Goal: Information Seeking & Learning: Learn about a topic

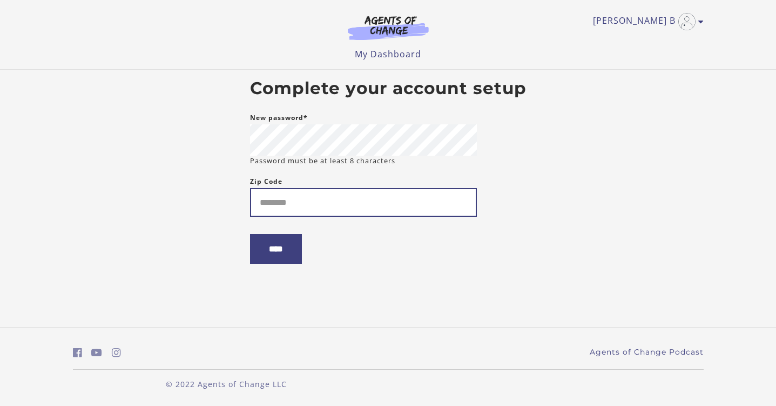
click at [300, 212] on input "Zip Code" at bounding box center [363, 202] width 227 height 29
type input "*****"
click at [279, 251] on input "****" at bounding box center [276, 249] width 52 height 30
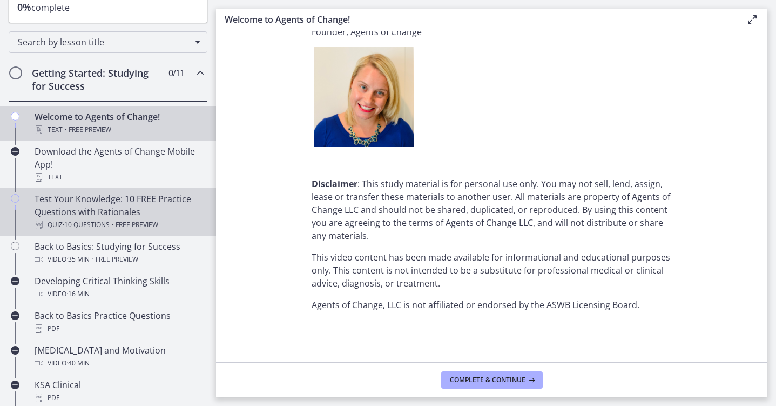
scroll to position [151, 0]
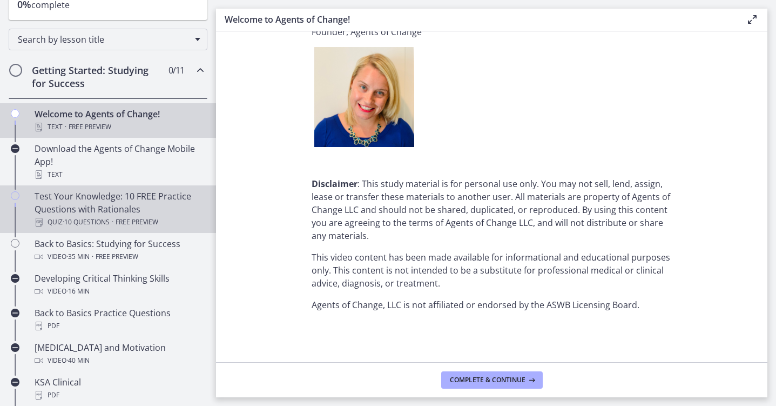
click at [117, 207] on div "Test Your Knowledge: 10 FREE Practice Questions with Rationales Quiz · 10 Quest…" at bounding box center [119, 209] width 169 height 39
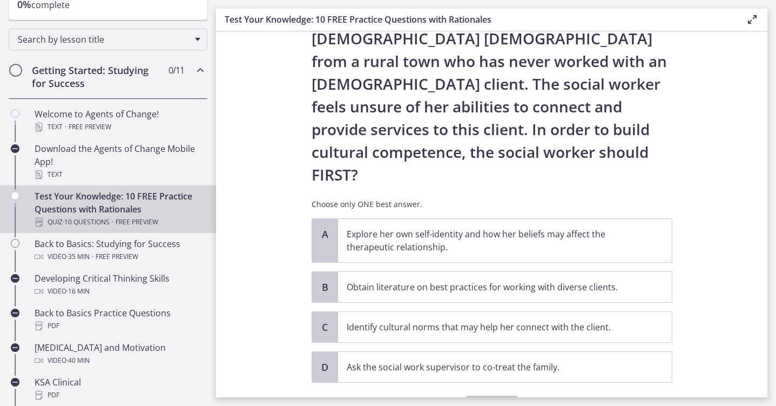
scroll to position [133, 0]
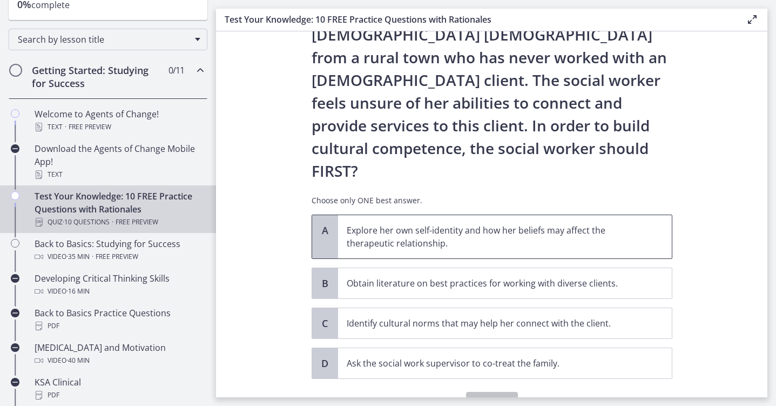
click at [597, 224] on p "Explore her own self-identity and how her beliefs may affect the therapeutic re…" at bounding box center [494, 237] width 295 height 26
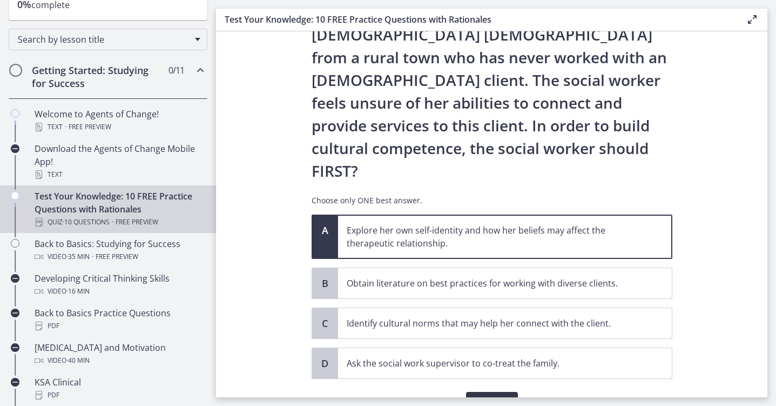
click at [491, 396] on span "Confirm" at bounding box center [492, 402] width 35 height 13
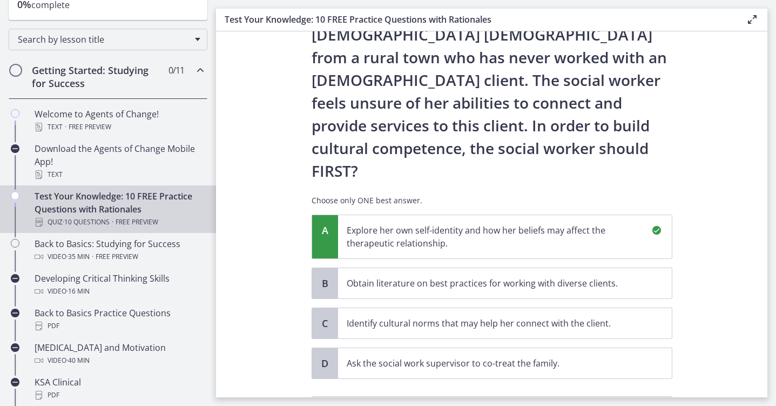
scroll to position [274, 0]
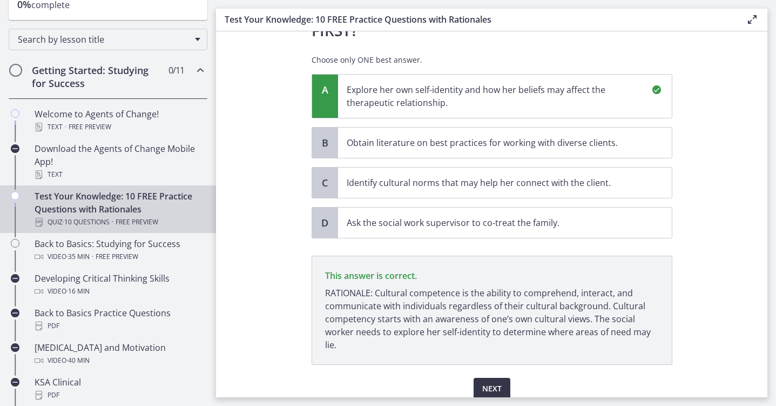
click at [499, 382] on span "Next" at bounding box center [491, 388] width 19 height 13
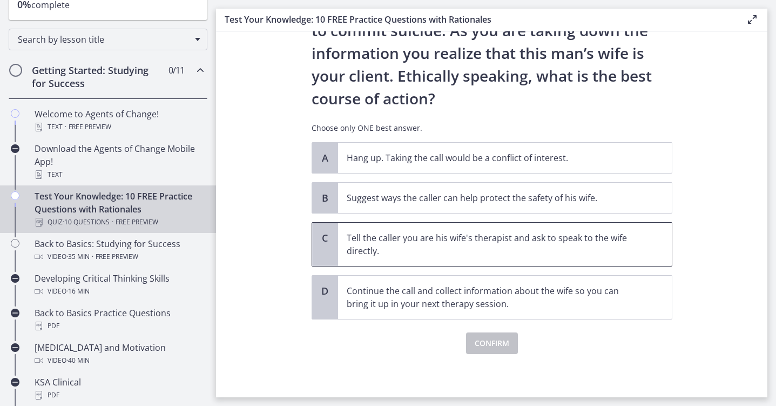
scroll to position [0, 0]
click at [553, 198] on p "Suggest ways the caller can help protect the safety of his wife." at bounding box center [494, 197] width 295 height 13
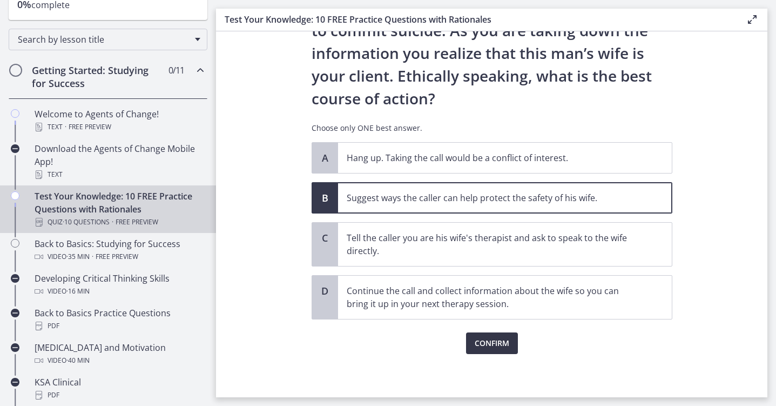
click at [508, 349] on span "Confirm" at bounding box center [492, 342] width 35 height 13
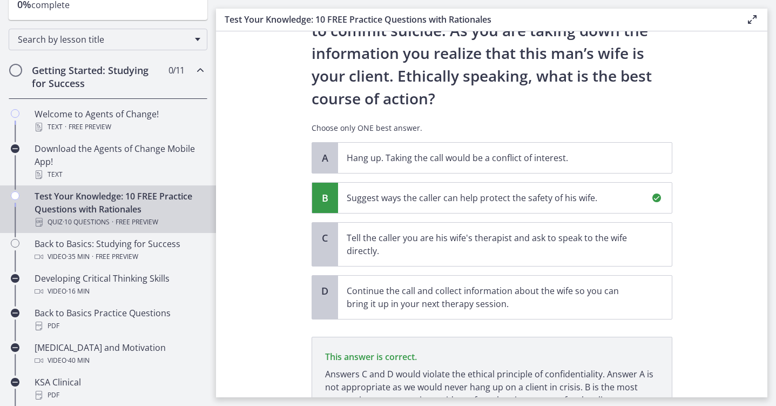
scroll to position [238, 0]
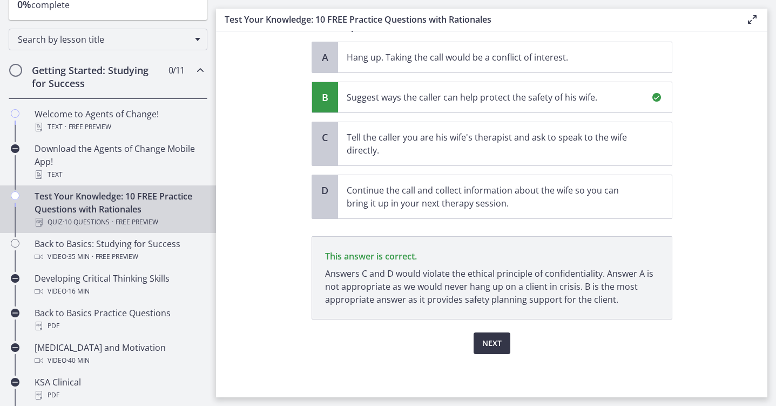
click at [493, 341] on span "Next" at bounding box center [491, 342] width 19 height 13
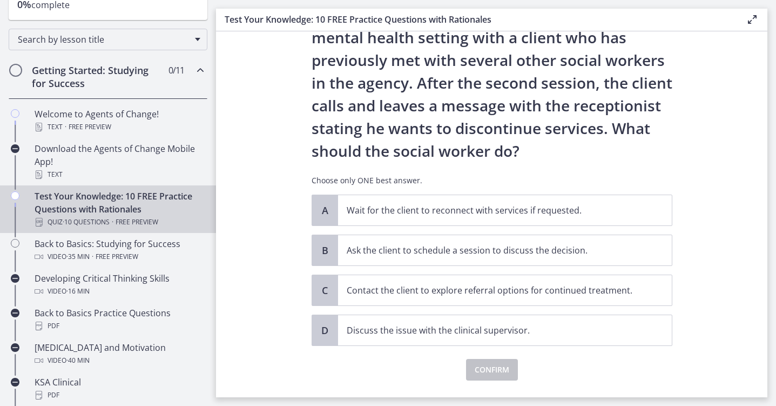
scroll to position [68, 0]
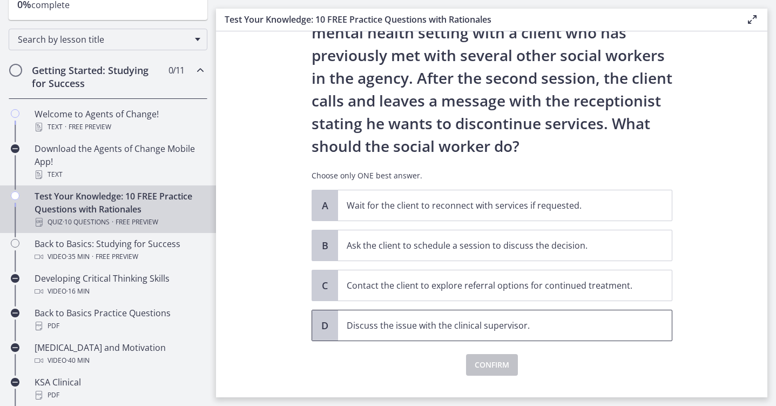
click at [399, 326] on p "Discuss the issue with the clinical supervisor." at bounding box center [494, 325] width 295 height 13
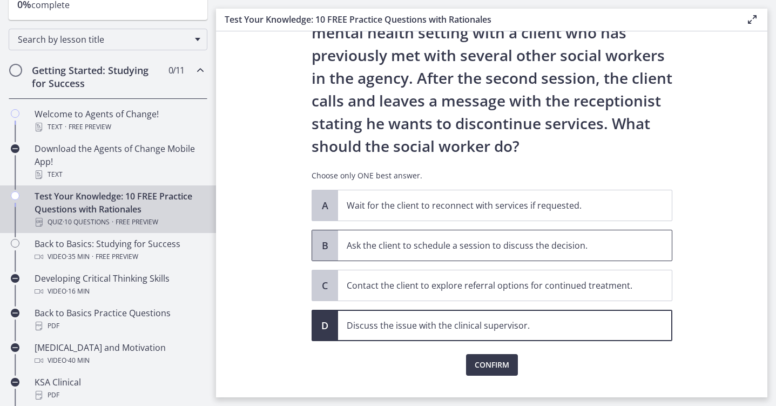
click at [462, 250] on p "Ask the client to schedule a session to discuss the decision." at bounding box center [494, 245] width 295 height 13
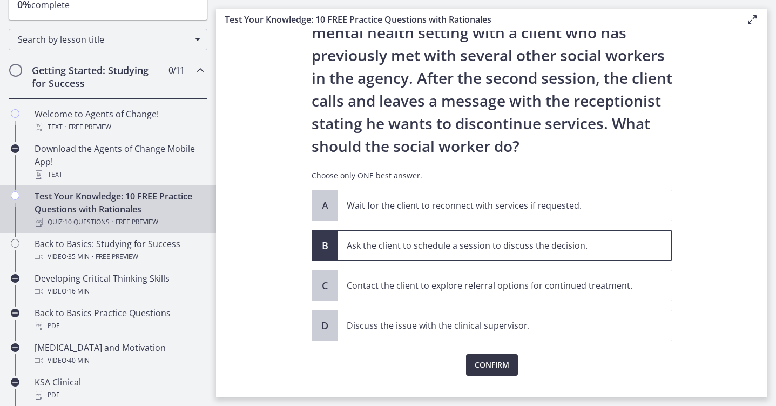
click at [499, 359] on span "Confirm" at bounding box center [492, 364] width 35 height 13
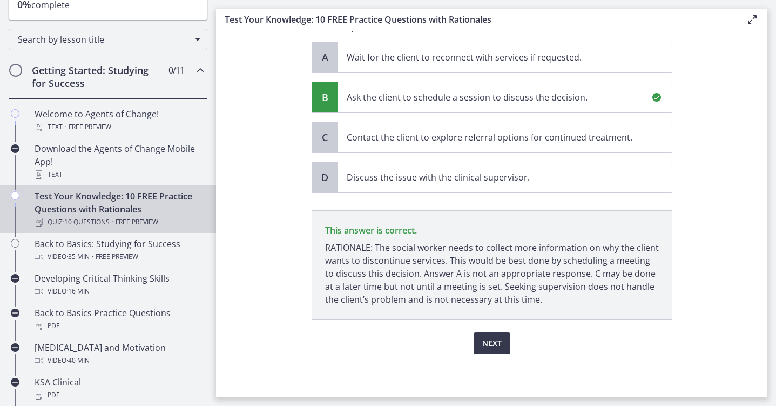
scroll to position [0, 0]
click at [496, 341] on span "Next" at bounding box center [491, 342] width 19 height 13
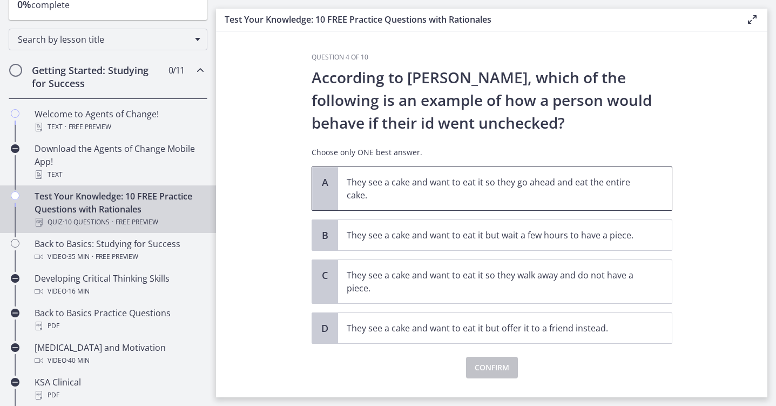
click at [491, 185] on p "They see a cake and want to eat it so they go ahead and eat the entire cake." at bounding box center [494, 189] width 295 height 26
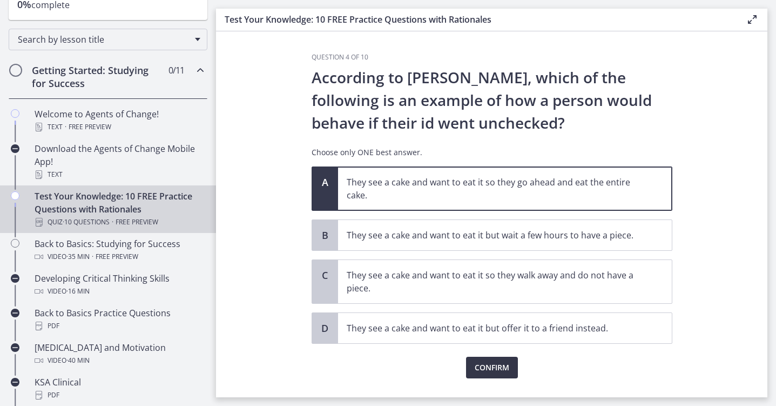
click at [495, 372] on span "Confirm" at bounding box center [492, 367] width 35 height 13
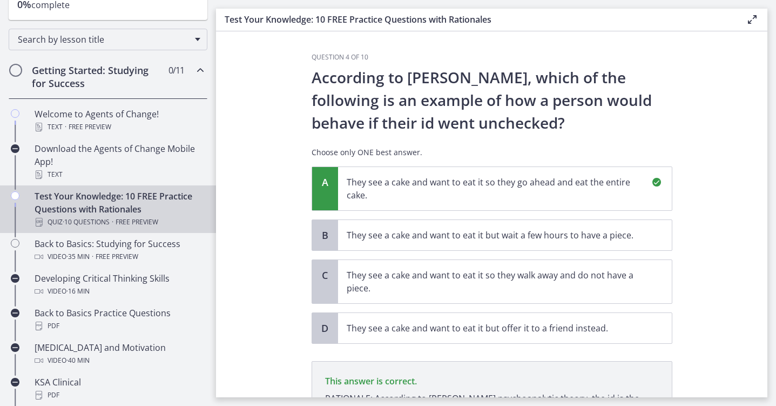
scroll to position [138, 0]
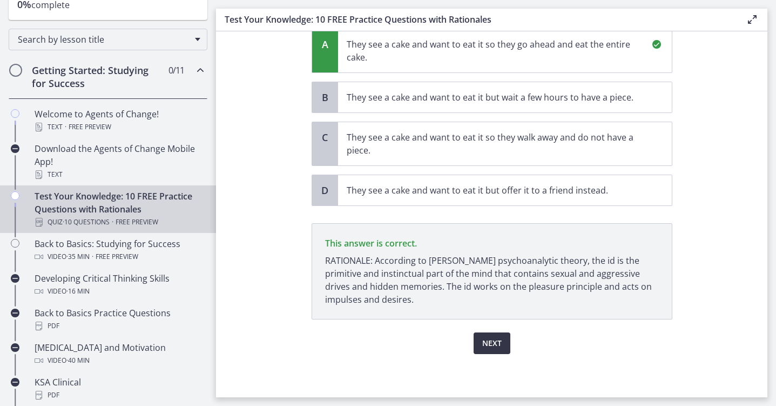
click at [495, 345] on span "Next" at bounding box center [491, 342] width 19 height 13
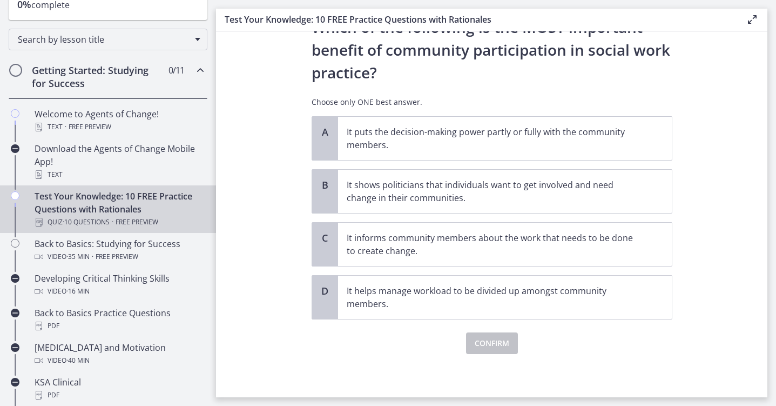
scroll to position [0, 0]
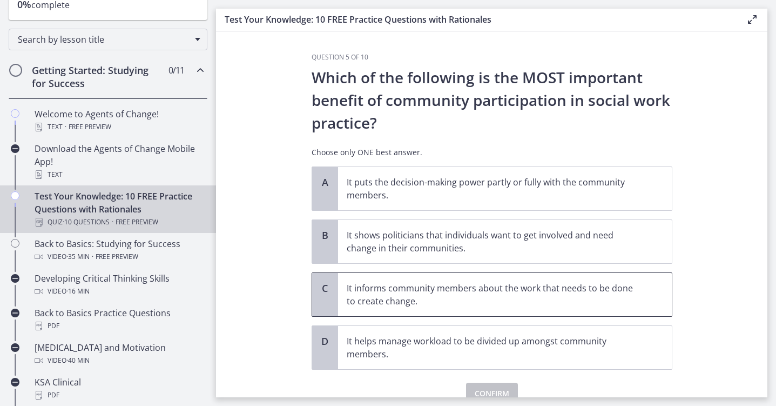
click at [562, 285] on p "It informs community members about the work that needs to be done to create cha…" at bounding box center [494, 294] width 295 height 26
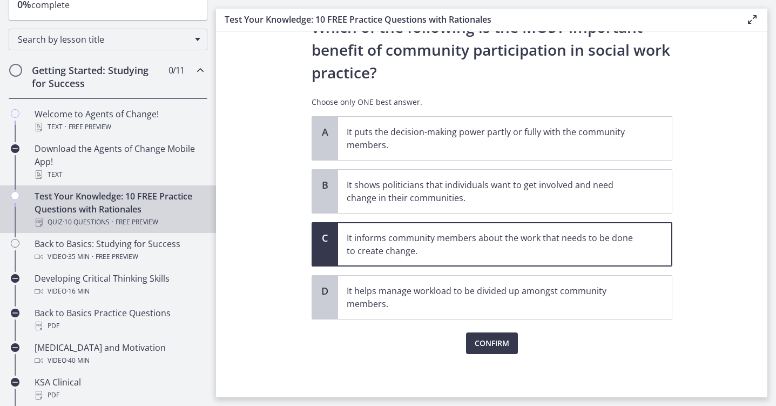
scroll to position [50, 0]
click at [497, 339] on span "Confirm" at bounding box center [492, 342] width 35 height 13
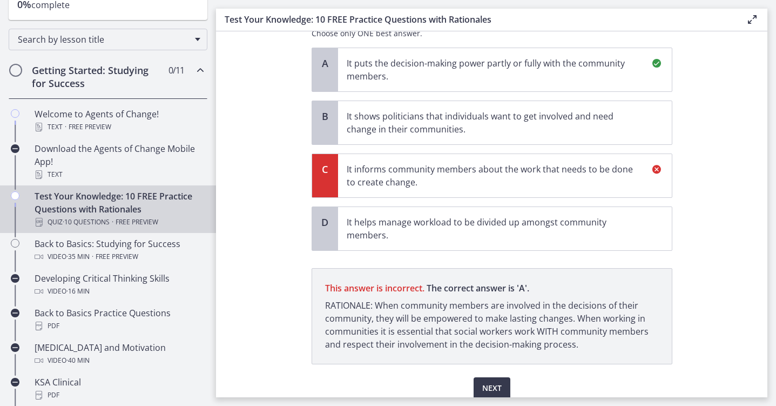
scroll to position [120, 0]
click at [488, 382] on span "Next" at bounding box center [491, 386] width 19 height 13
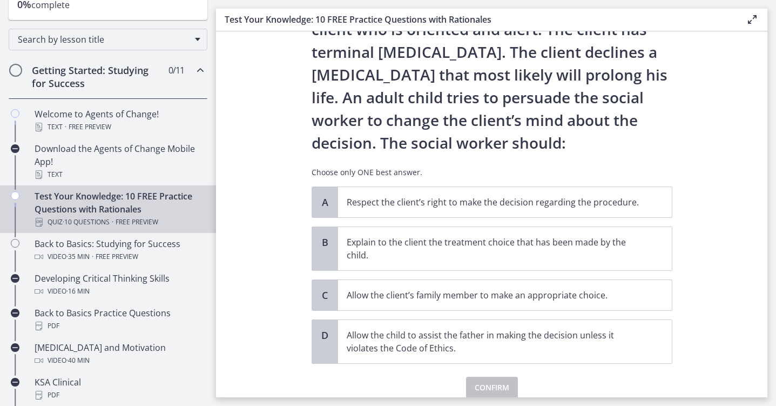
scroll to position [69, 0]
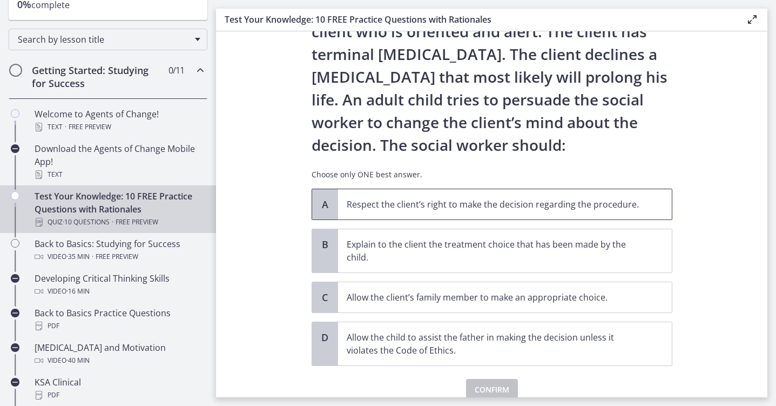
click at [538, 206] on p "Respect the client’s right to make the decision regarding the procedure." at bounding box center [494, 204] width 295 height 13
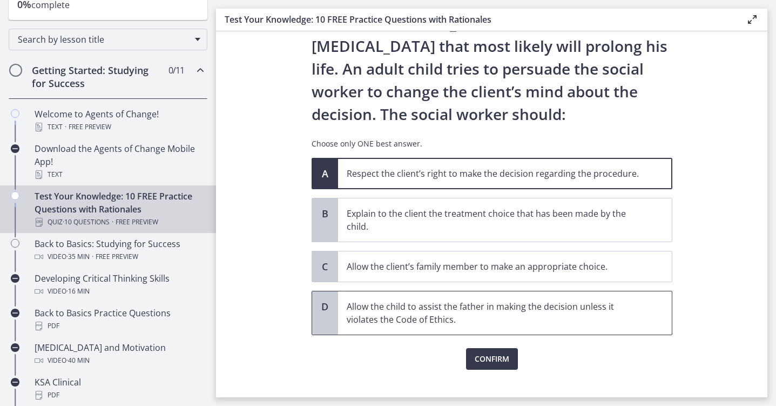
scroll to position [100, 0]
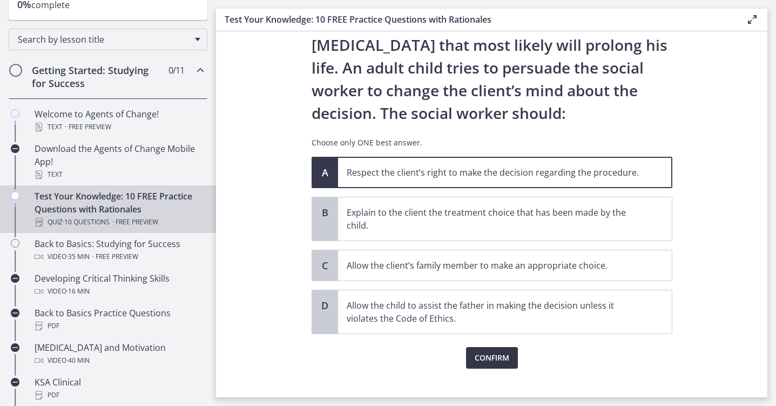
click at [505, 355] on span "Confirm" at bounding box center [492, 357] width 35 height 13
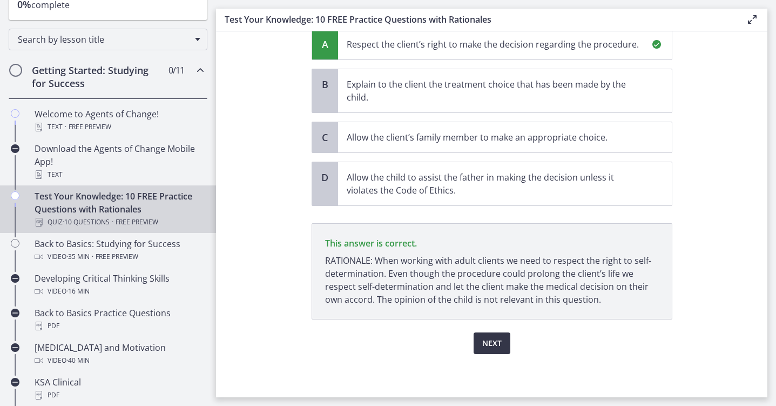
scroll to position [228, 0]
click at [496, 336] on span "Next" at bounding box center [491, 342] width 19 height 13
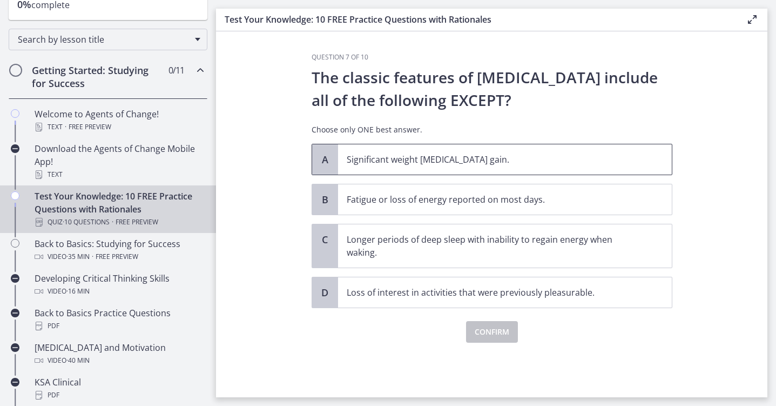
click at [455, 166] on span "Significant weight [MEDICAL_DATA] gain." at bounding box center [505, 159] width 334 height 30
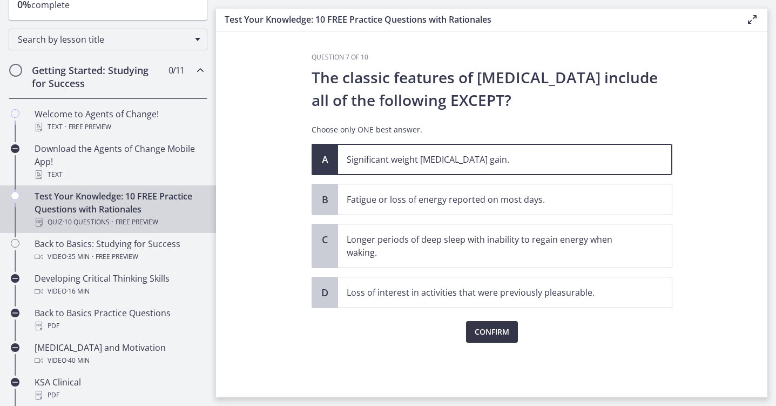
click at [487, 329] on span "Confirm" at bounding box center [492, 331] width 35 height 13
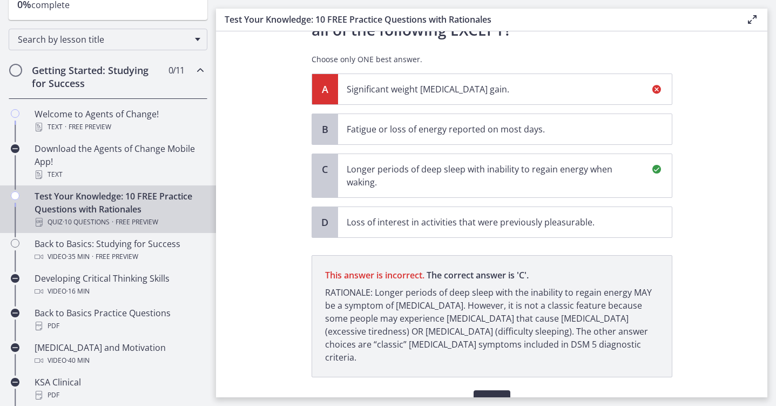
scroll to position [115, 0]
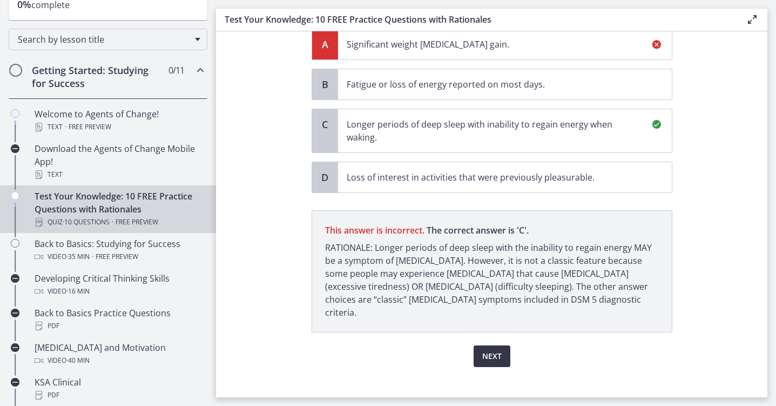
click at [491, 349] on span "Next" at bounding box center [491, 355] width 19 height 13
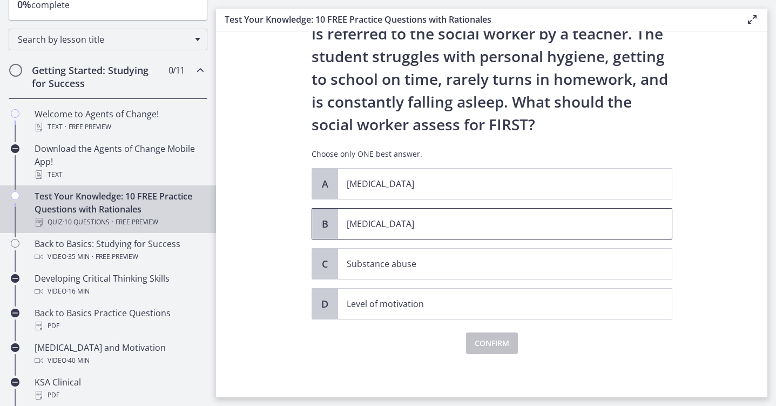
scroll to position [66, 0]
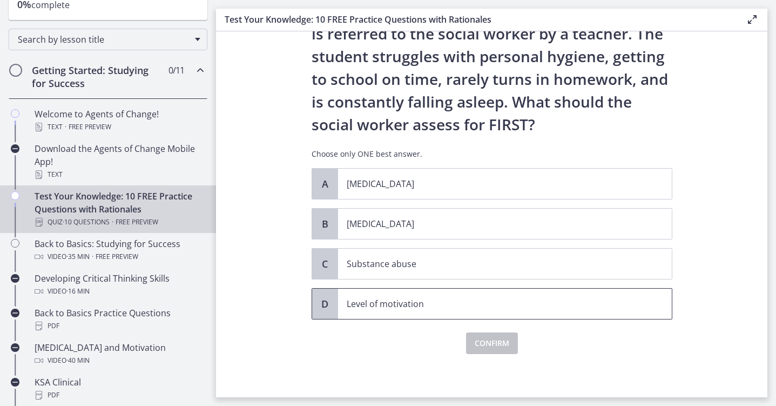
click at [421, 304] on p "Level of motivation" at bounding box center [494, 303] width 295 height 13
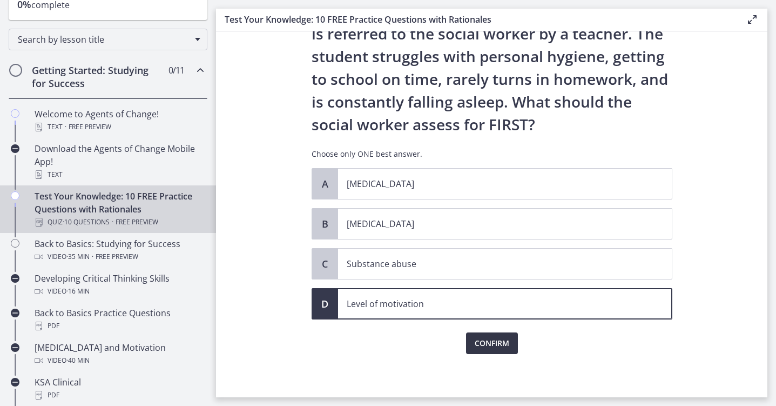
click at [485, 341] on span "Confirm" at bounding box center [492, 342] width 35 height 13
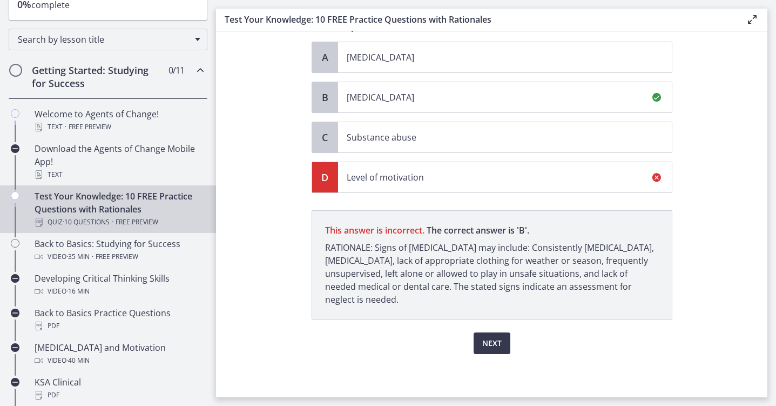
scroll to position [193, 0]
click at [495, 342] on span "Next" at bounding box center [491, 342] width 19 height 13
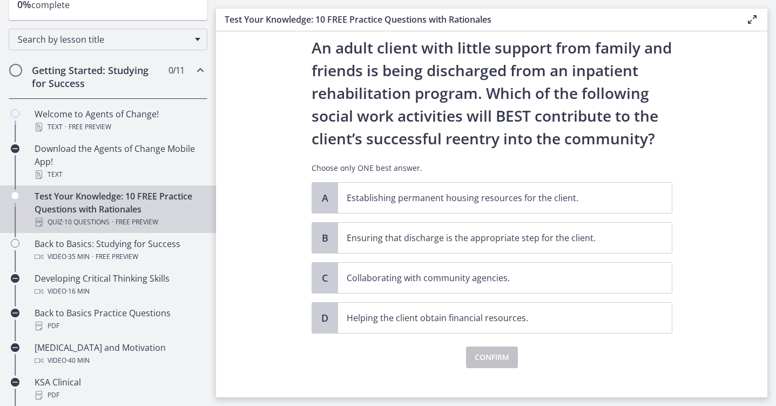
scroll to position [33, 0]
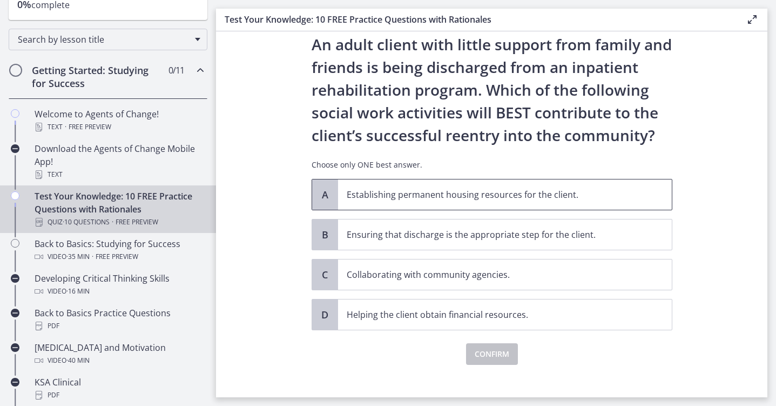
click at [496, 196] on p "Establishing permanent housing resources for the client." at bounding box center [494, 194] width 295 height 13
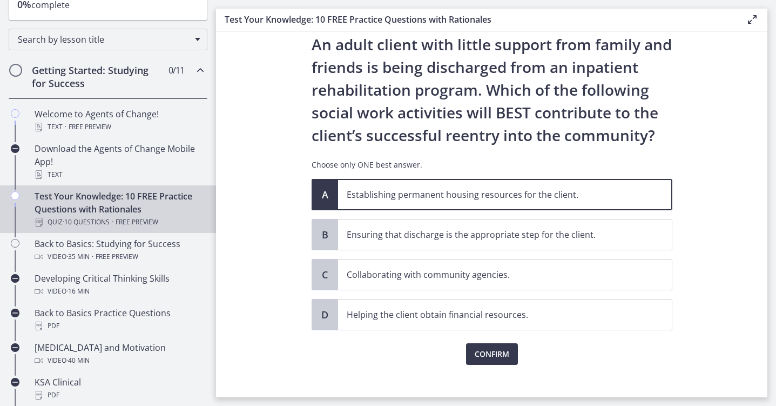
scroll to position [0, 0]
click at [496, 353] on span "Confirm" at bounding box center [492, 353] width 35 height 13
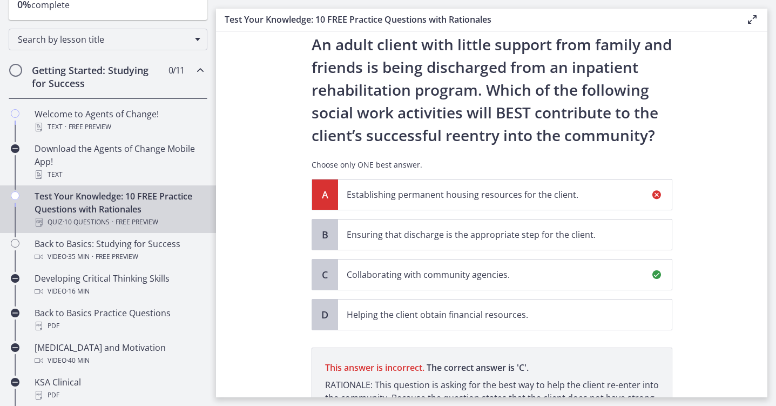
scroll to position [170, 0]
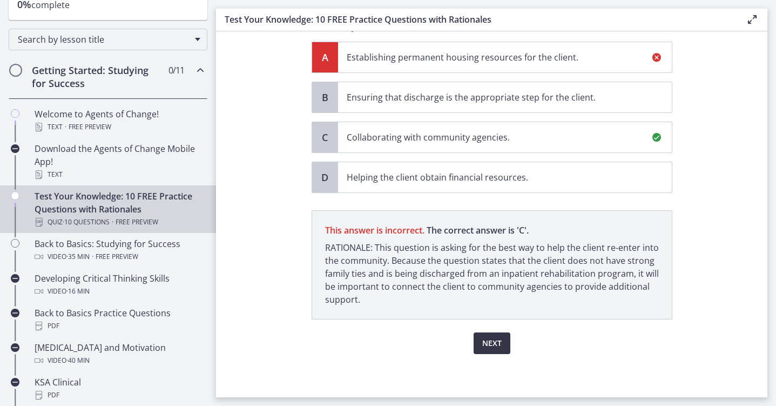
click at [489, 343] on span "Next" at bounding box center [491, 342] width 19 height 13
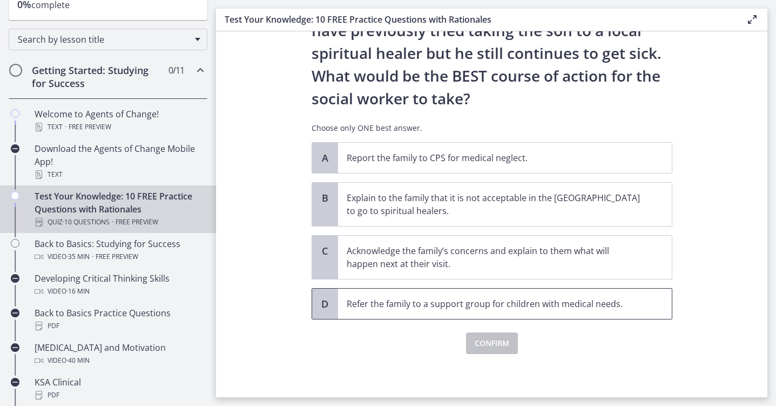
scroll to position [0, 0]
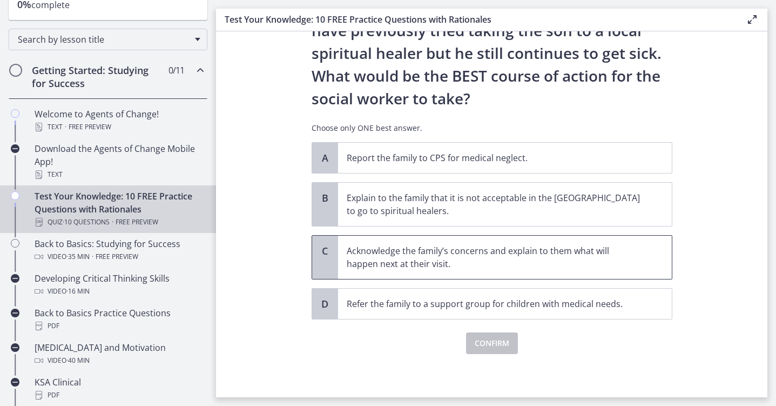
click at [531, 254] on p "Acknowledge the family’s concerns and explain to them what will happen next at …" at bounding box center [494, 257] width 295 height 26
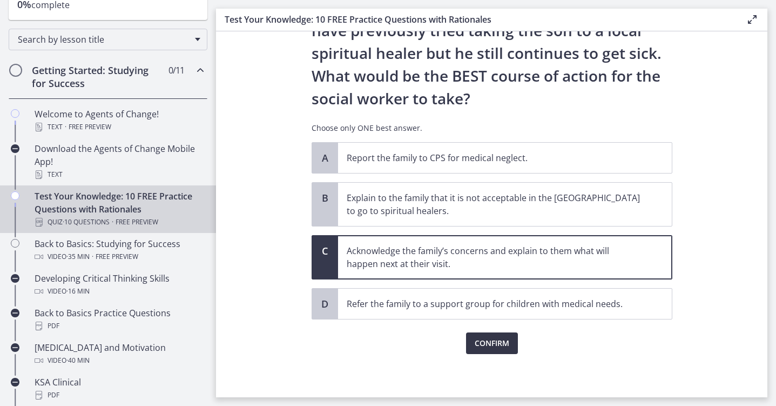
click at [488, 341] on span "Confirm" at bounding box center [492, 342] width 35 height 13
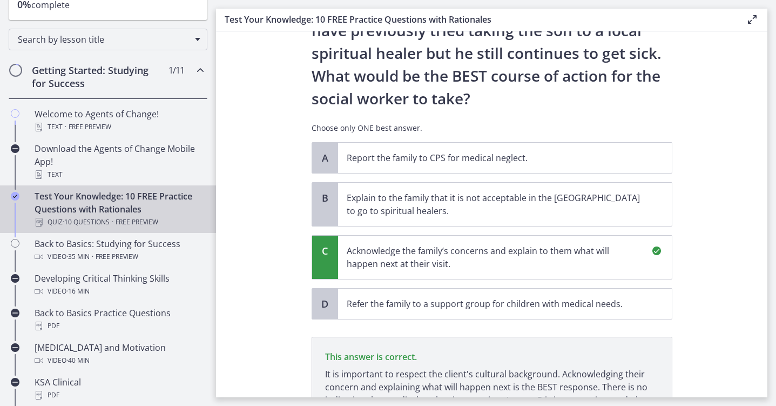
scroll to position [332, 0]
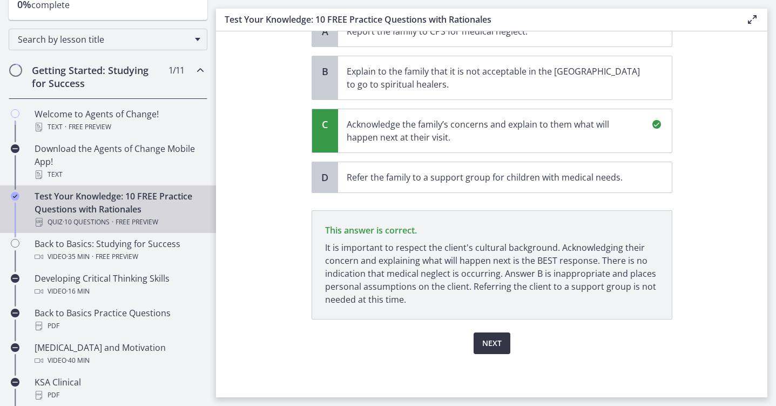
click at [498, 346] on span "Next" at bounding box center [491, 342] width 19 height 13
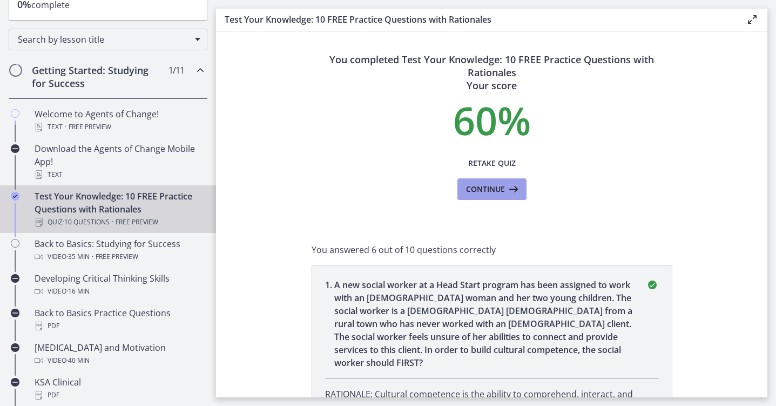
scroll to position [0, 0]
click at [497, 166] on span "Retake Quiz" at bounding box center [492, 163] width 48 height 13
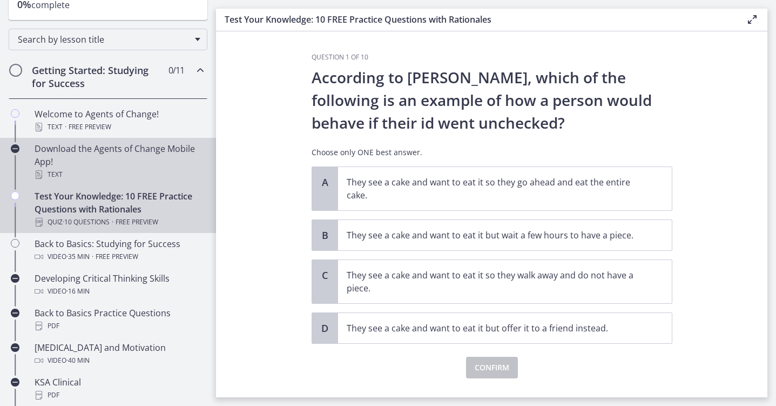
click at [115, 148] on div "Download the Agents of Change Mobile App! Text" at bounding box center [119, 161] width 169 height 39
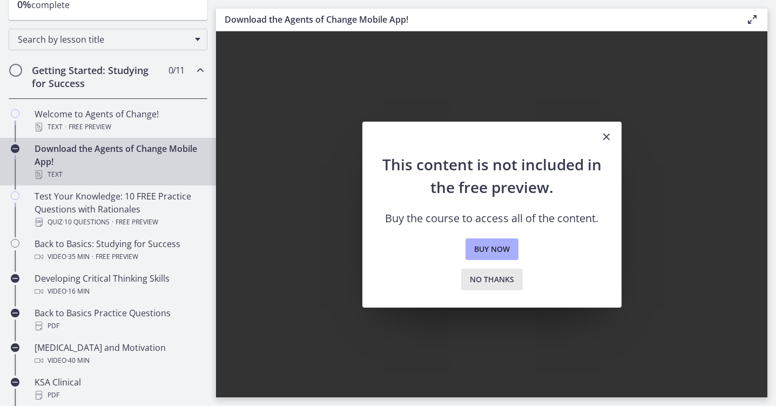
click at [490, 278] on span "No thanks" at bounding box center [492, 279] width 44 height 13
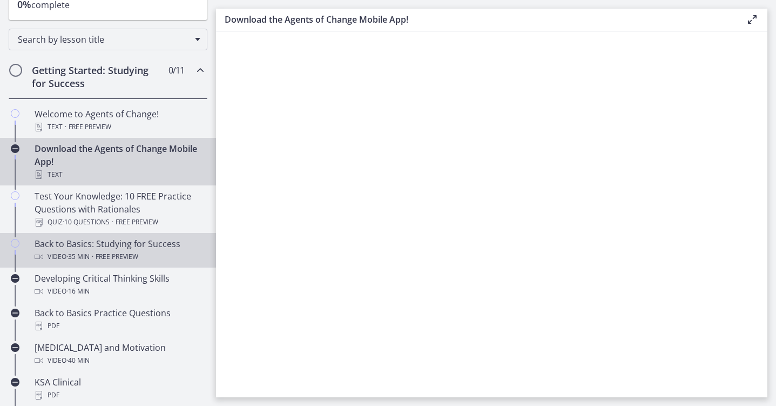
click at [135, 251] on span "Free preview" at bounding box center [117, 256] width 43 height 13
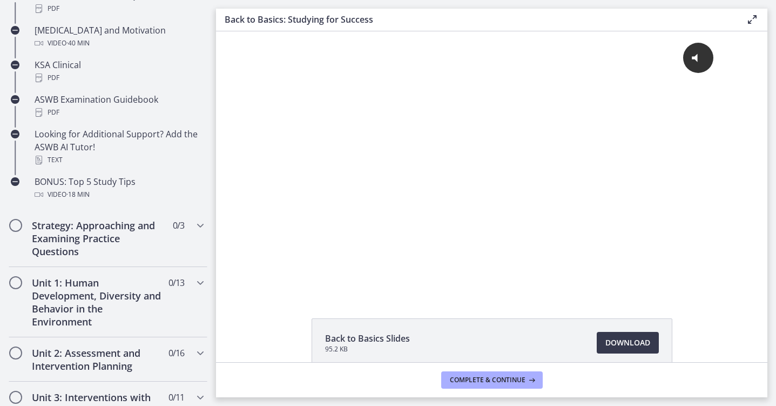
scroll to position [469, 0]
click at [80, 241] on h2 "Strategy: Approaching and Examining Practice Questions" at bounding box center [98, 237] width 132 height 39
